Goal: Task Accomplishment & Management: Manage account settings

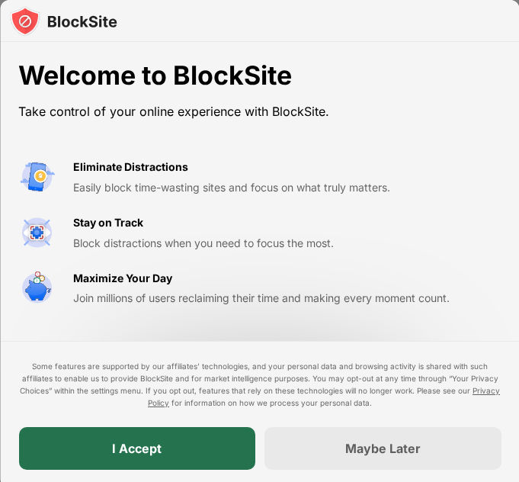
click at [178, 444] on div "I Accept" at bounding box center [136, 448] width 237 height 43
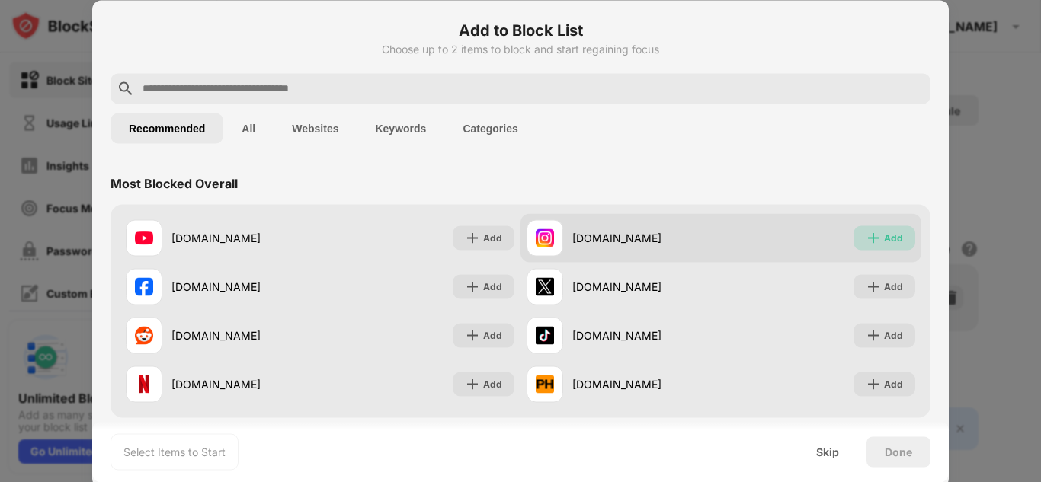
click at [518, 235] on div "Add" at bounding box center [893, 237] width 19 height 15
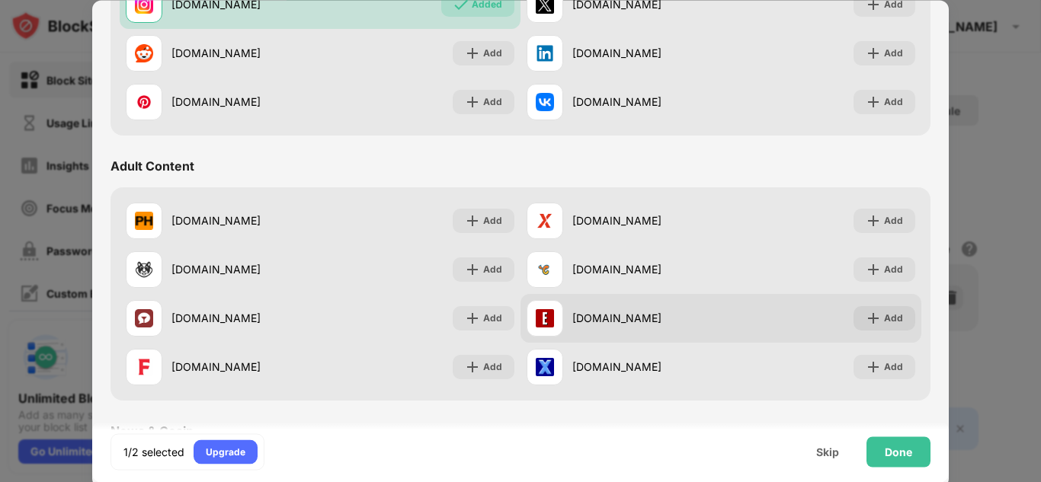
scroll to position [548, 0]
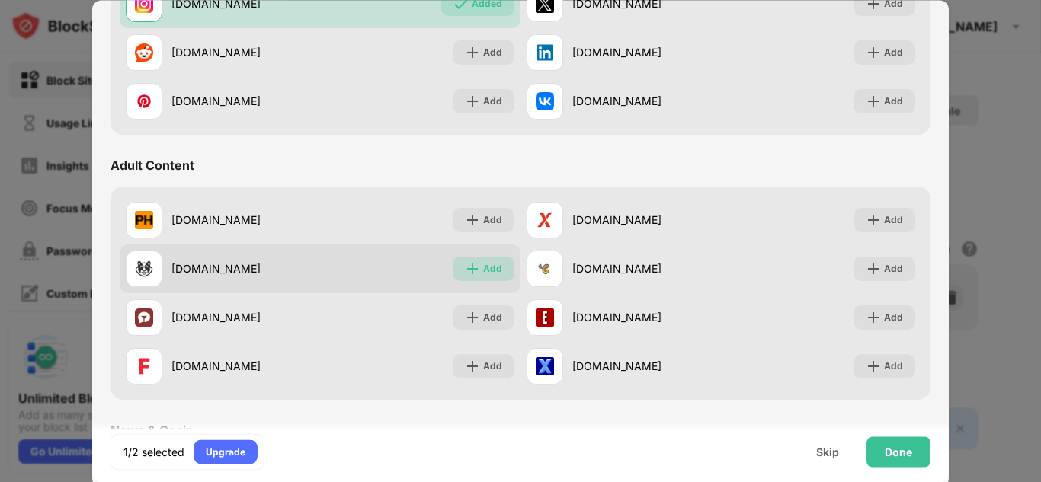
click at [498, 274] on div "Add" at bounding box center [484, 269] width 62 height 24
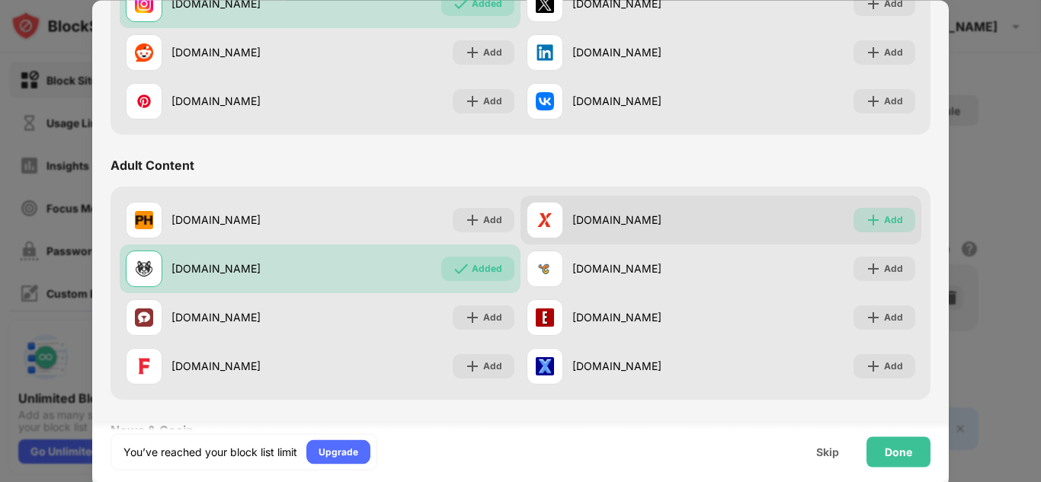
click at [518, 227] on img at bounding box center [873, 220] width 15 height 15
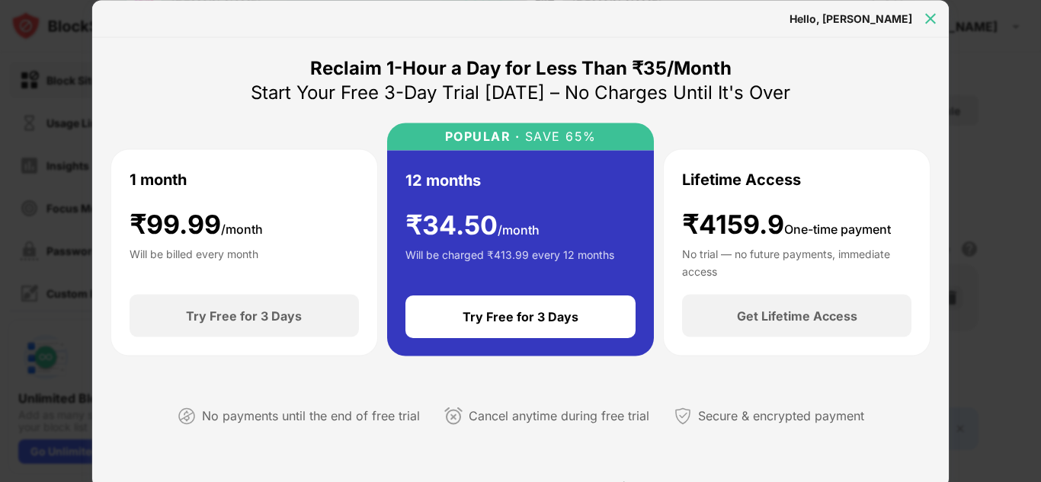
click at [518, 21] on img at bounding box center [930, 18] width 15 height 15
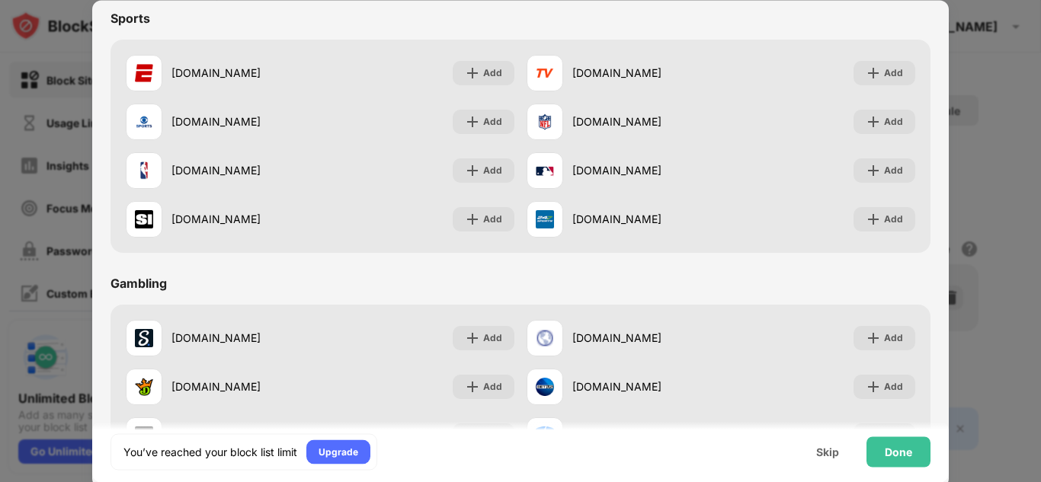
scroll to position [1598, 0]
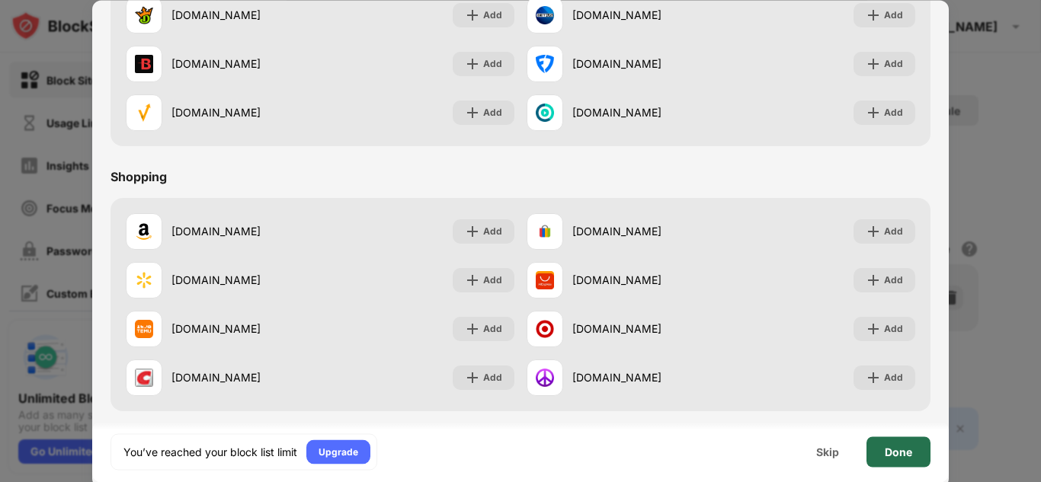
click at [518, 452] on div "Done" at bounding box center [899, 452] width 64 height 30
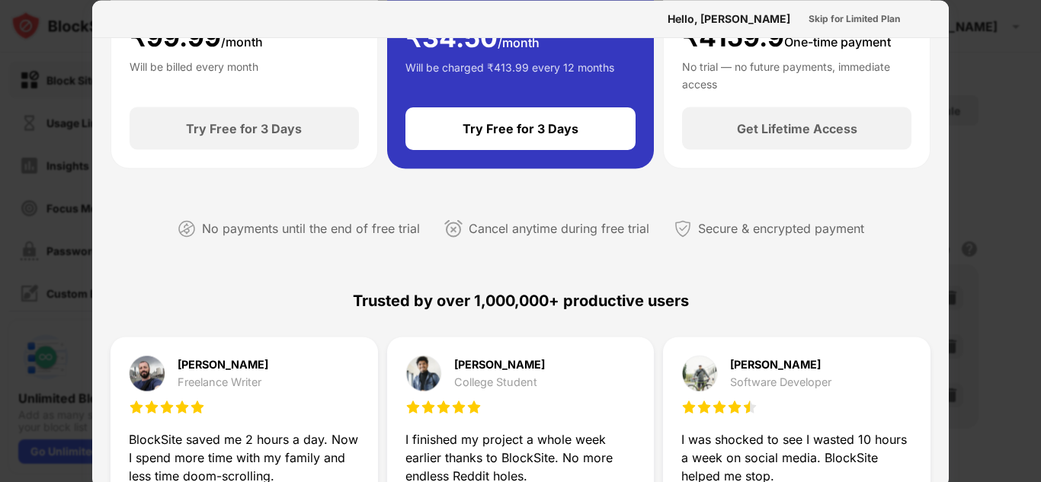
scroll to position [0, 0]
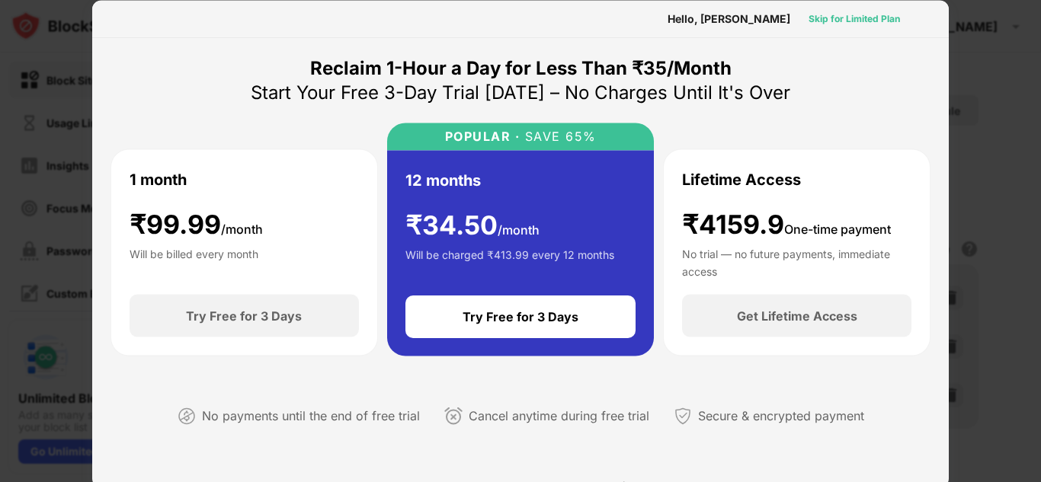
click at [518, 20] on div "Skip for Limited Plan" at bounding box center [854, 18] width 91 height 15
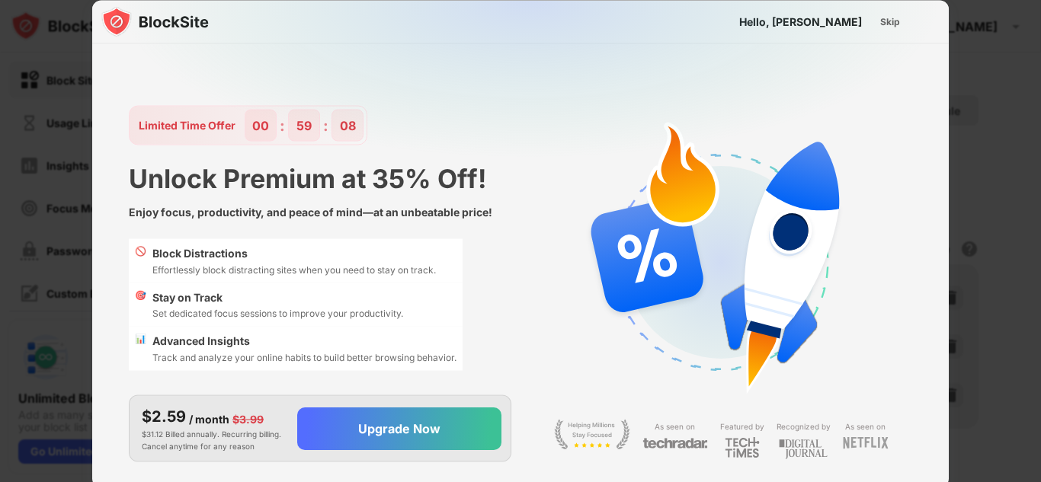
drag, startPoint x: 1040, startPoint y: 32, endPoint x: 918, endPoint y: 38, distance: 122.1
click at [518, 481] on div "Hello, [PERSON_NAME] Skip Limited Time Offer 00 : 59 : 08 Unlock Premium at 35%…" at bounding box center [520, 482] width 1041 height 0
click at [518, 49] on div at bounding box center [520, 241] width 1041 height 482
click at [518, 20] on div "Skip" at bounding box center [890, 21] width 20 height 15
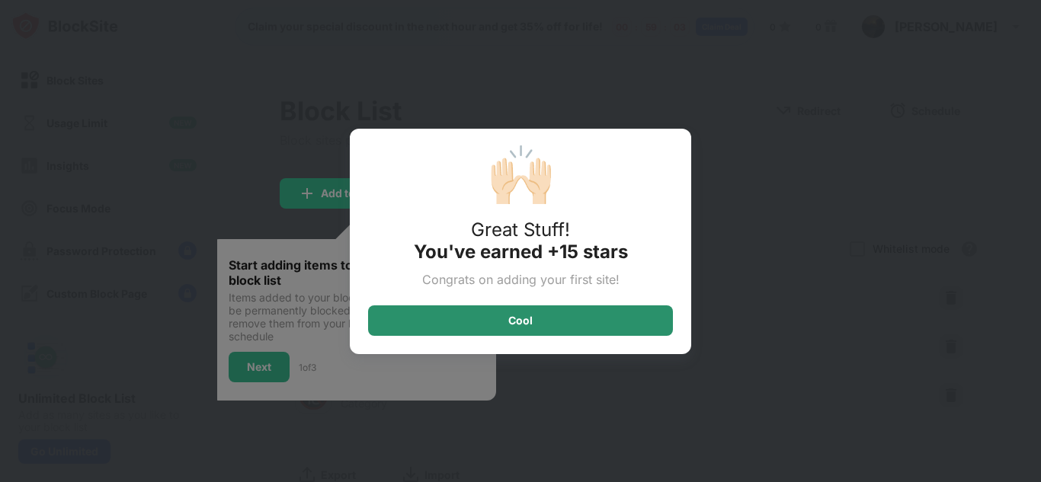
click at [518, 320] on div "Cool" at bounding box center [520, 321] width 305 height 30
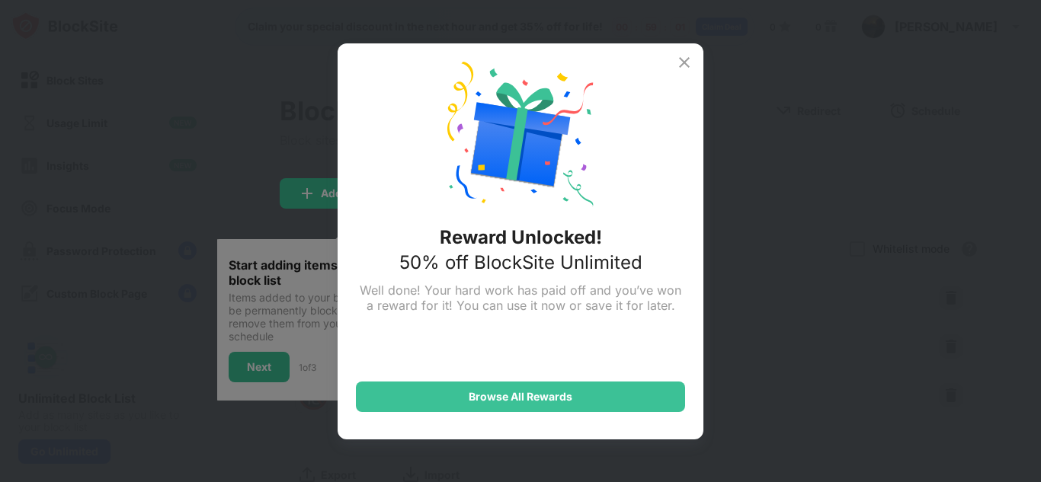
click at [518, 59] on img at bounding box center [684, 62] width 18 height 18
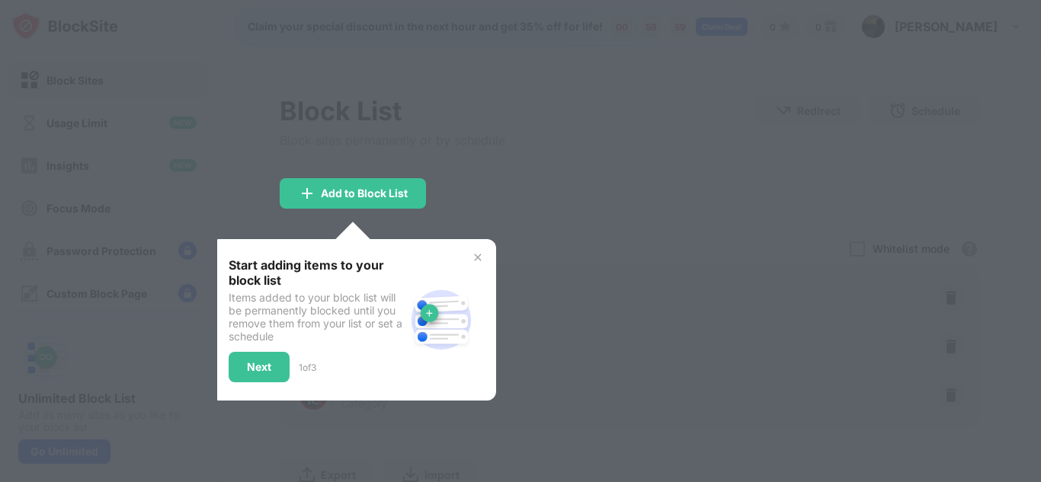
click at [495, 242] on div "Start adding items to your block list Items added to your block list will be pe…" at bounding box center [353, 320] width 286 height 162
drag, startPoint x: 444, startPoint y: 198, endPoint x: 401, endPoint y: 197, distance: 43.5
click at [401, 197] on div "Block List Block sites permanently or by schedule Redirect Choose a site to be …" at bounding box center [629, 321] width 699 height 453
click at [401, 197] on div "Add to Block List" at bounding box center [364, 194] width 87 height 12
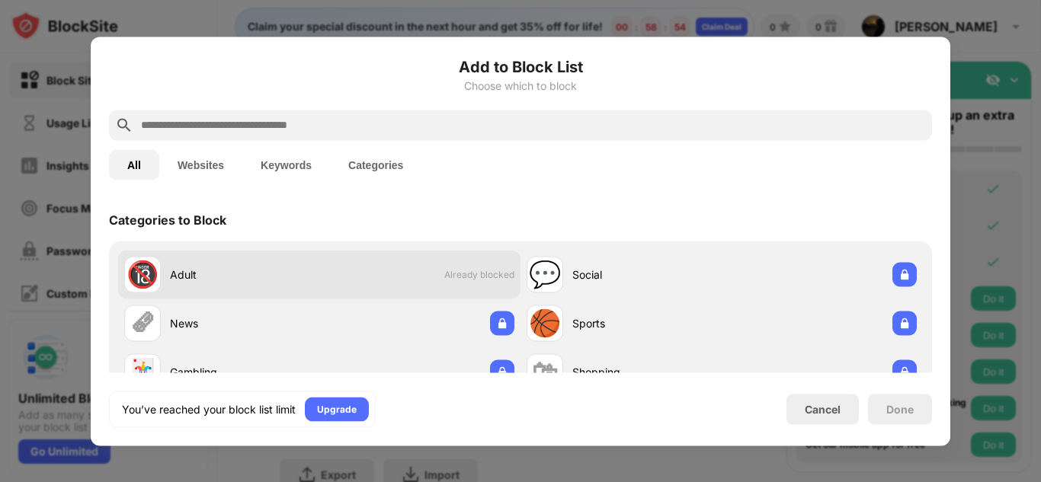
click at [455, 261] on div "🔞 Adult Already blocked" at bounding box center [319, 274] width 402 height 49
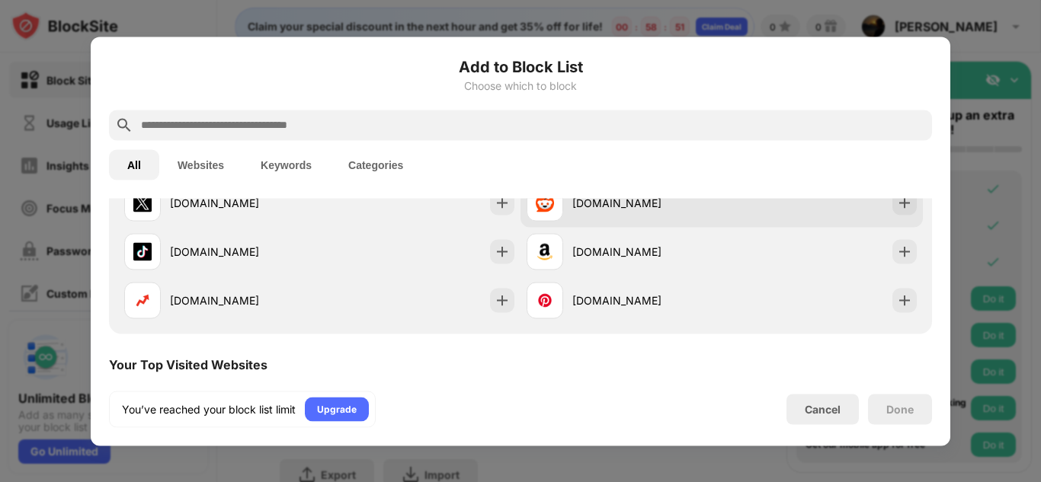
scroll to position [386, 0]
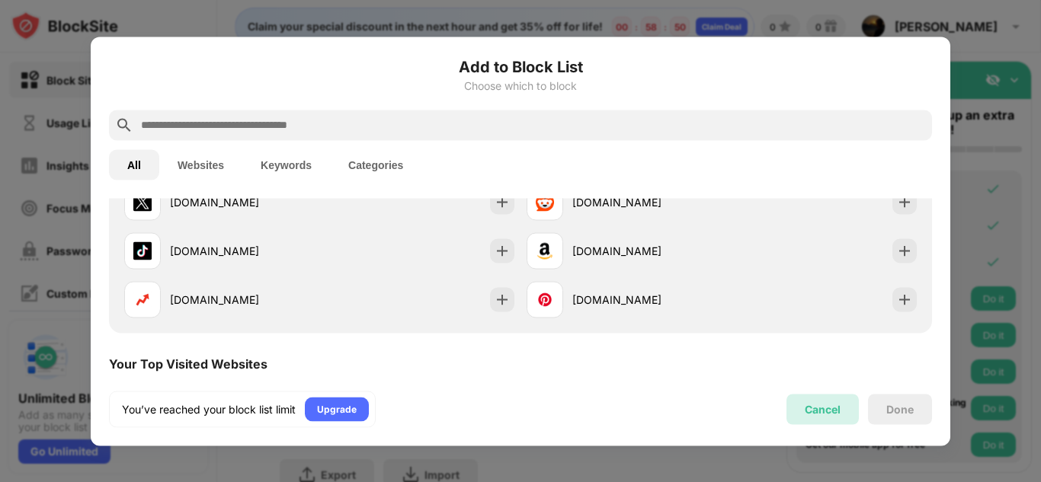
click at [518, 413] on div "Cancel" at bounding box center [823, 409] width 36 height 13
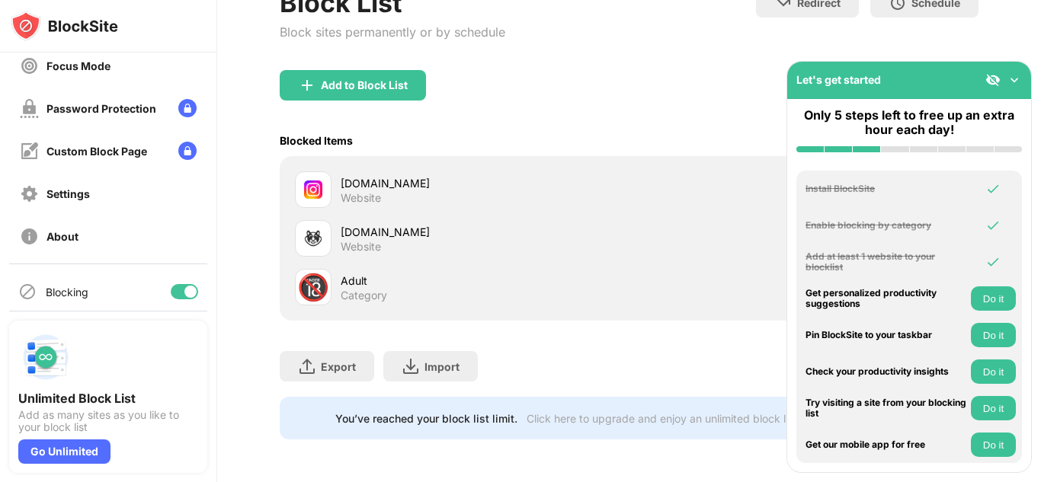
scroll to position [188, 0]
